Goal: Transaction & Acquisition: Subscribe to service/newsletter

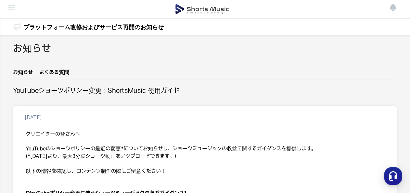
click at [212, 8] on img at bounding box center [202, 9] width 54 height 18
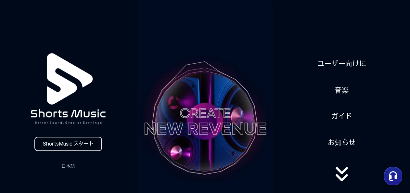
click at [79, 144] on link "ShortsMusic スタート" at bounding box center [68, 144] width 68 height 14
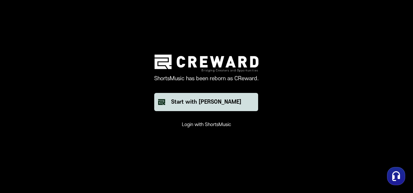
click at [228, 103] on div "Start with [PERSON_NAME]" at bounding box center [206, 102] width 70 height 8
